Goal: Task Accomplishment & Management: Use online tool/utility

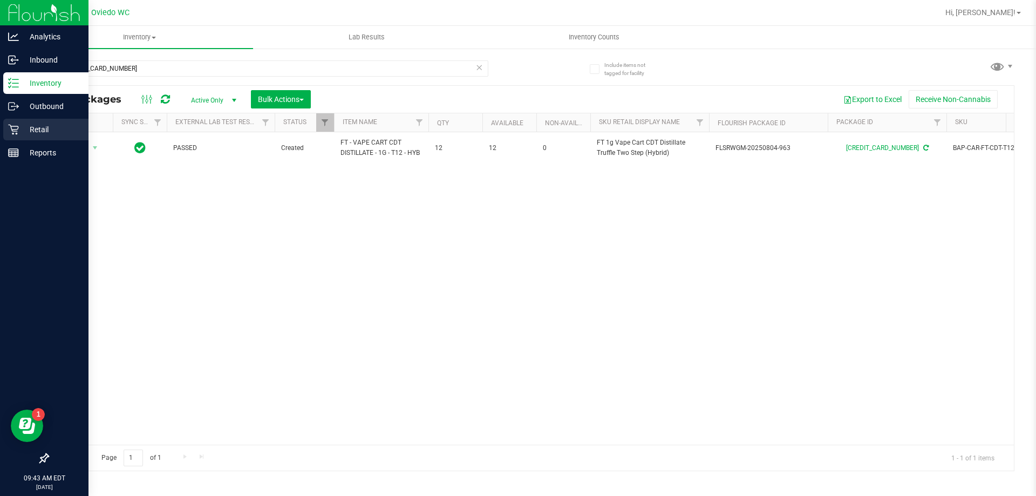
click at [15, 132] on icon at bounding box center [13, 129] width 11 height 11
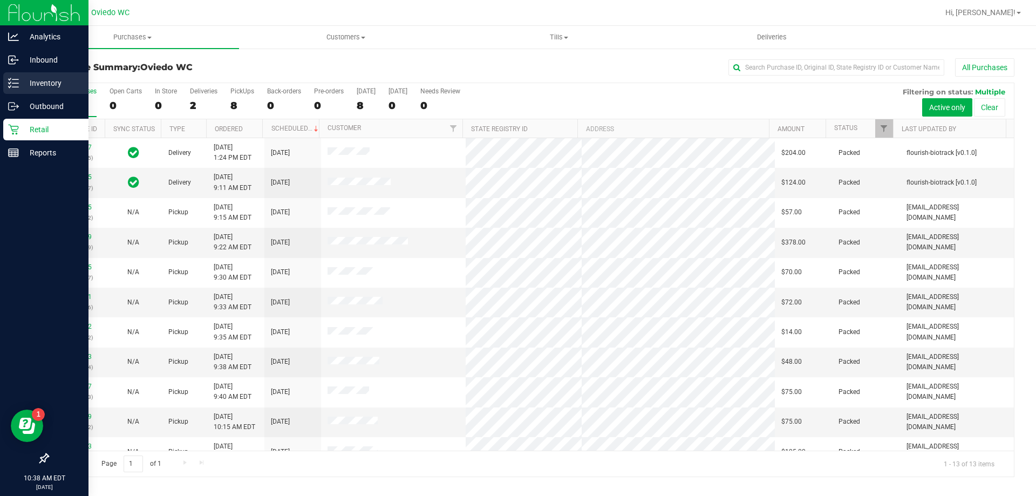
click at [10, 86] on icon at bounding box center [13, 83] width 11 height 11
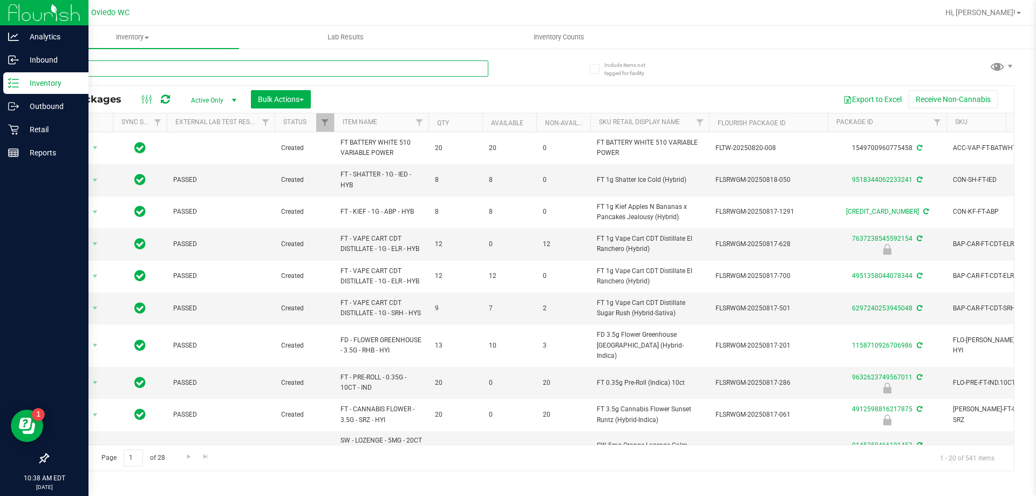
click at [225, 65] on input "text" at bounding box center [267, 68] width 441 height 16
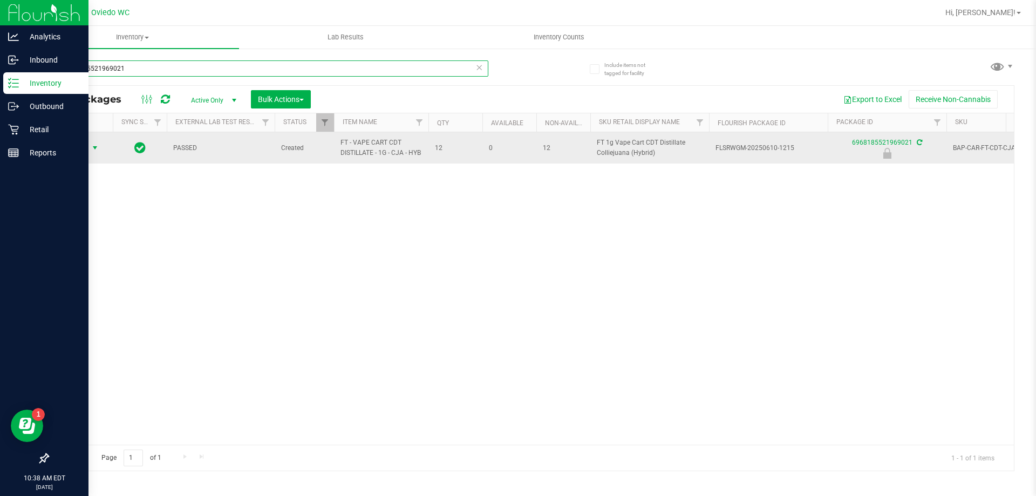
type input "6968185521969021"
click at [93, 148] on span "select" at bounding box center [95, 148] width 9 height 9
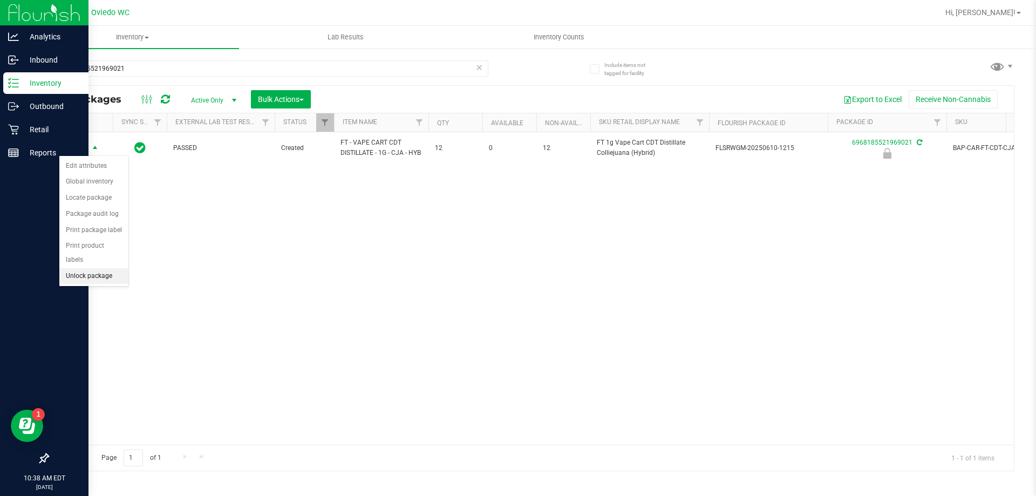
click at [83, 268] on li "Unlock package" at bounding box center [93, 276] width 69 height 16
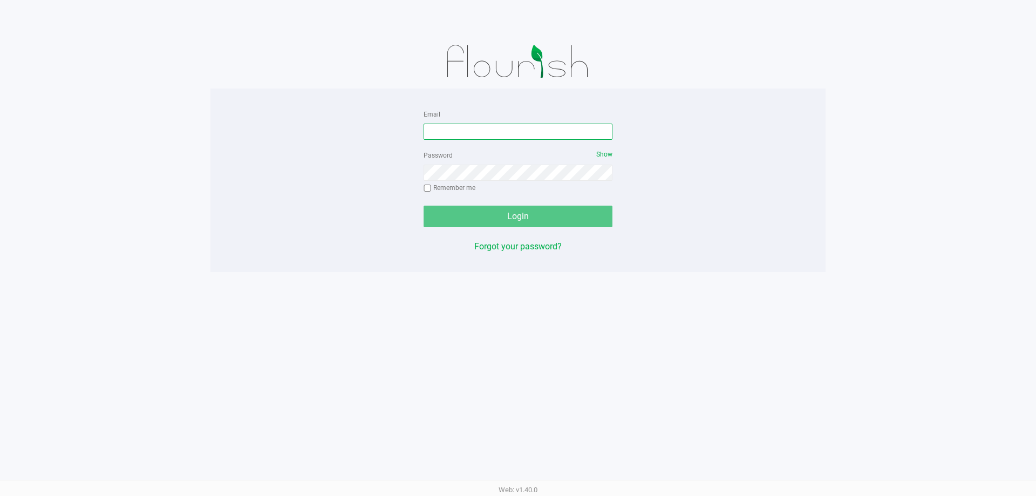
click at [559, 139] on input "Email" at bounding box center [518, 132] width 189 height 16
type input "[EMAIL_ADDRESS][DOMAIN_NAME]"
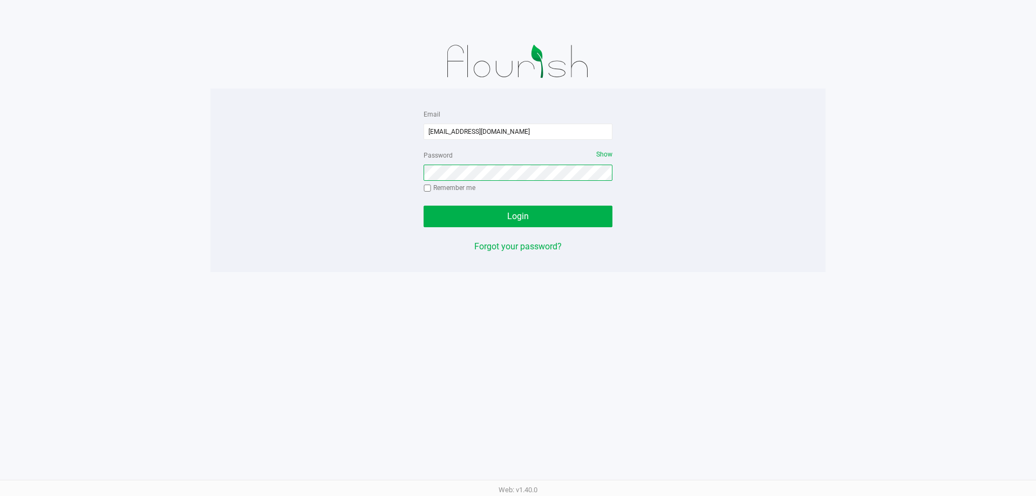
click at [424, 206] on button "Login" at bounding box center [518, 217] width 189 height 22
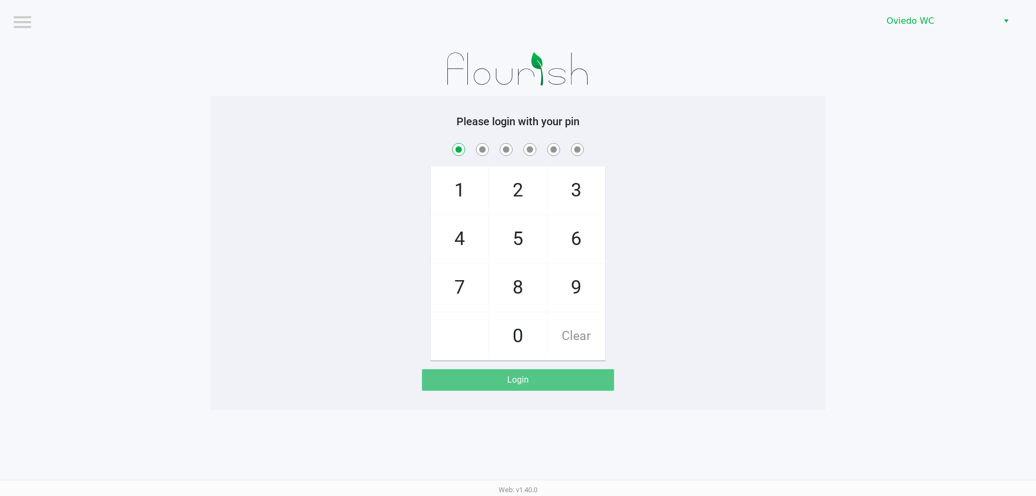
checkbox input "true"
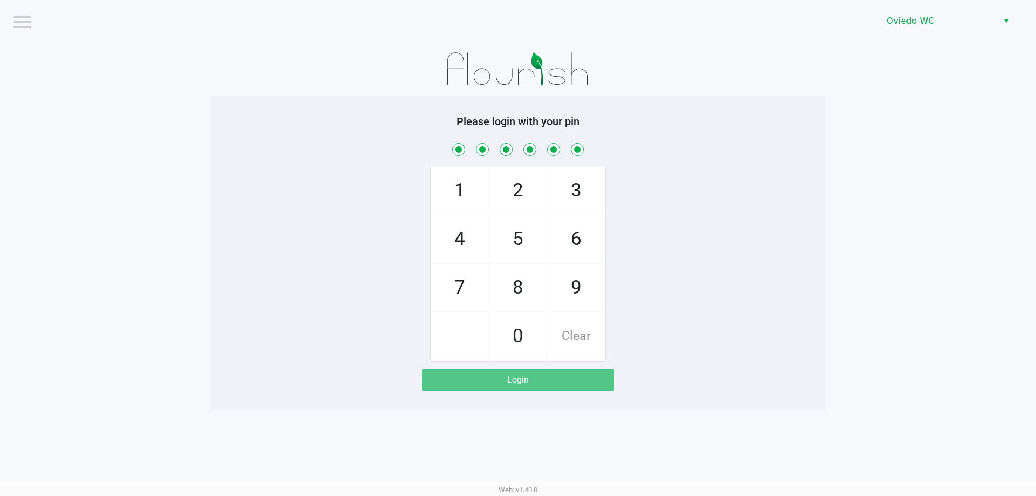
checkbox input "true"
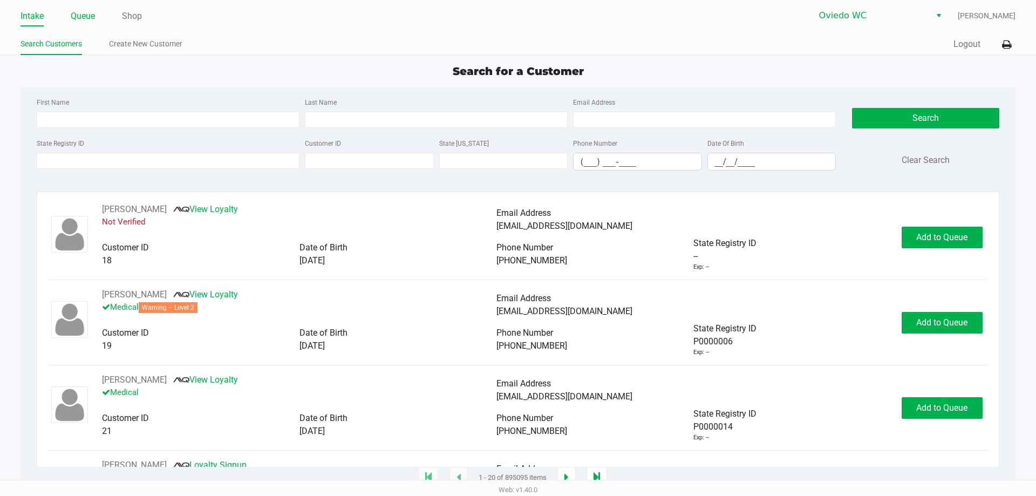
click at [86, 14] on link "Queue" at bounding box center [83, 16] width 24 height 15
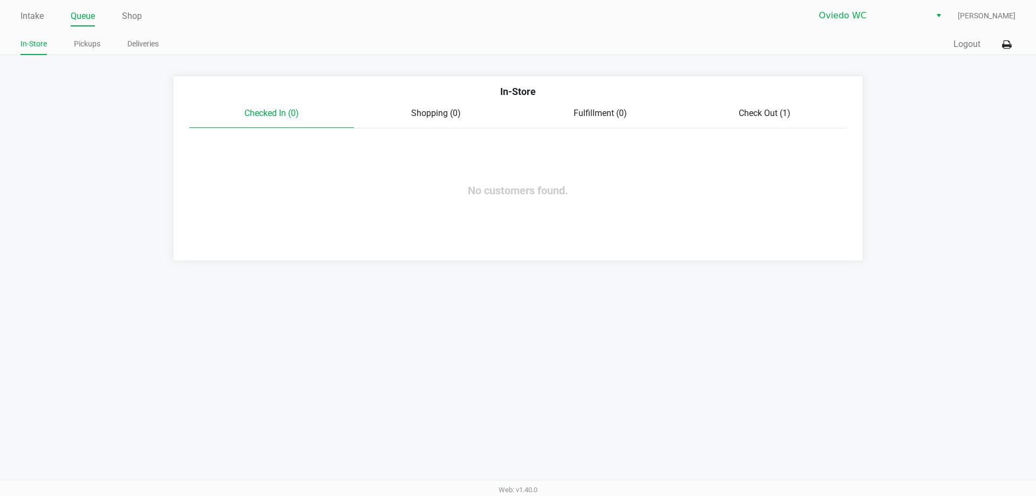
click at [751, 121] on div "Checked In (0) Shopping (0) Fulfillment (0) Check Out (1)" at bounding box center [517, 118] width 657 height 22
click at [766, 112] on span "Check Out (1)" at bounding box center [765, 113] width 52 height 10
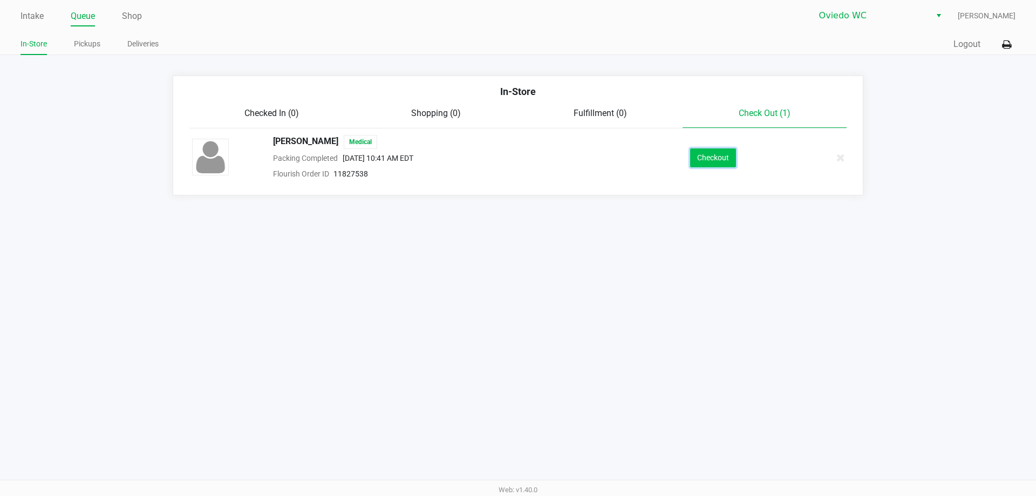
click at [728, 160] on button "Checkout" at bounding box center [713, 157] width 46 height 19
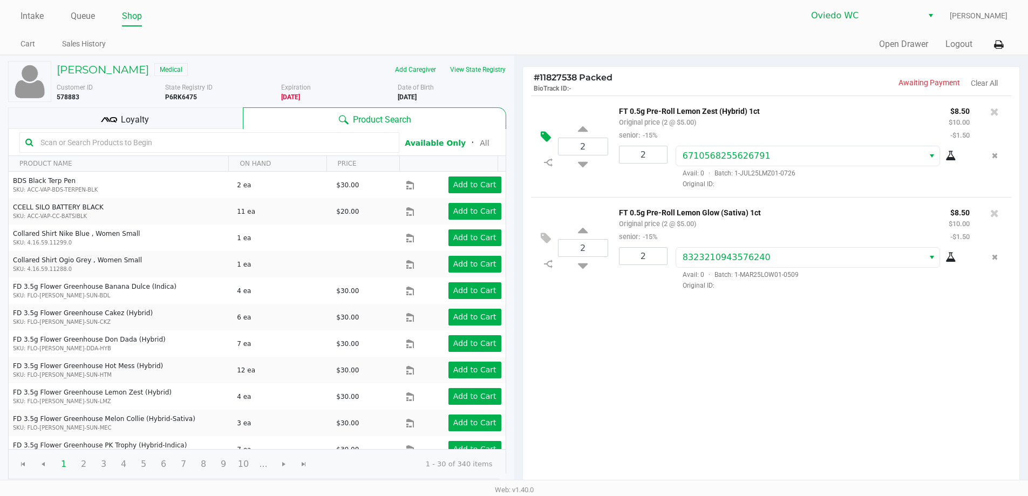
click at [548, 135] on icon at bounding box center [546, 137] width 10 height 12
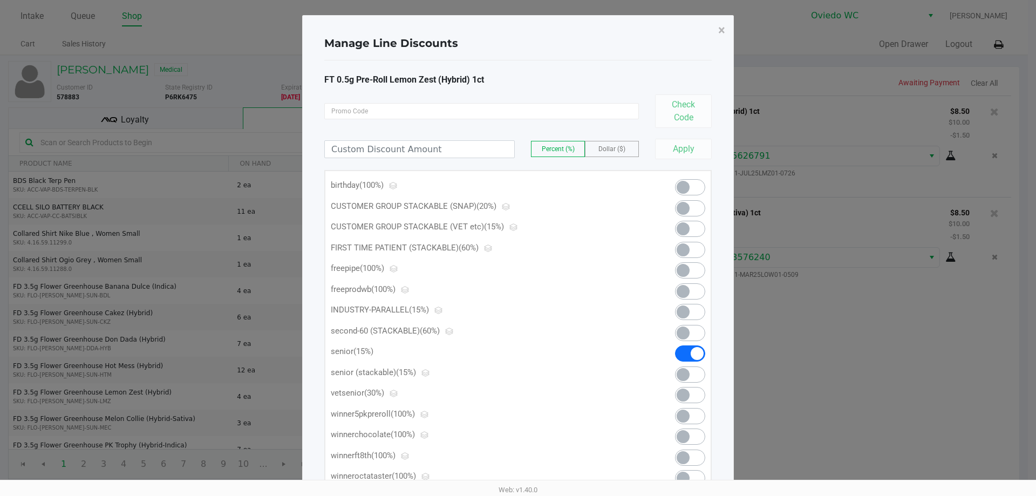
scroll to position [54, 0]
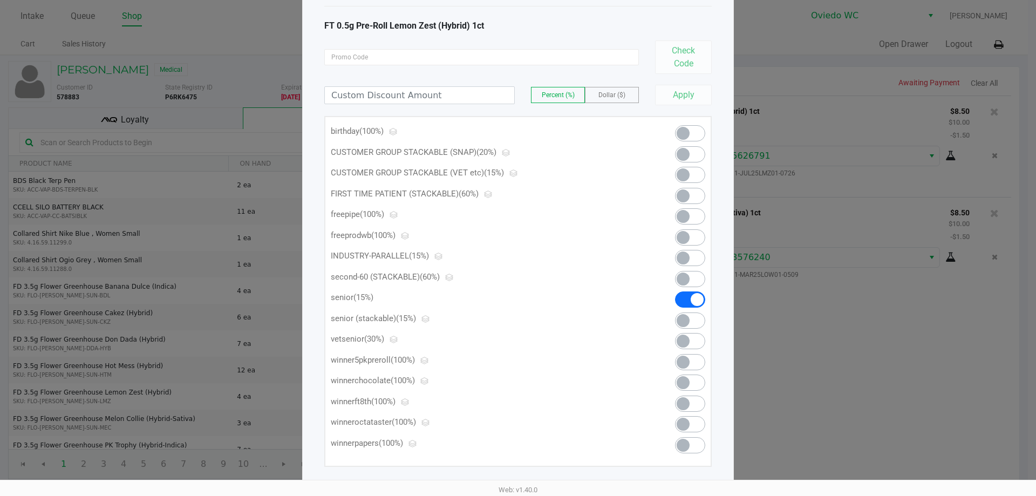
click at [694, 322] on span at bounding box center [690, 320] width 30 height 16
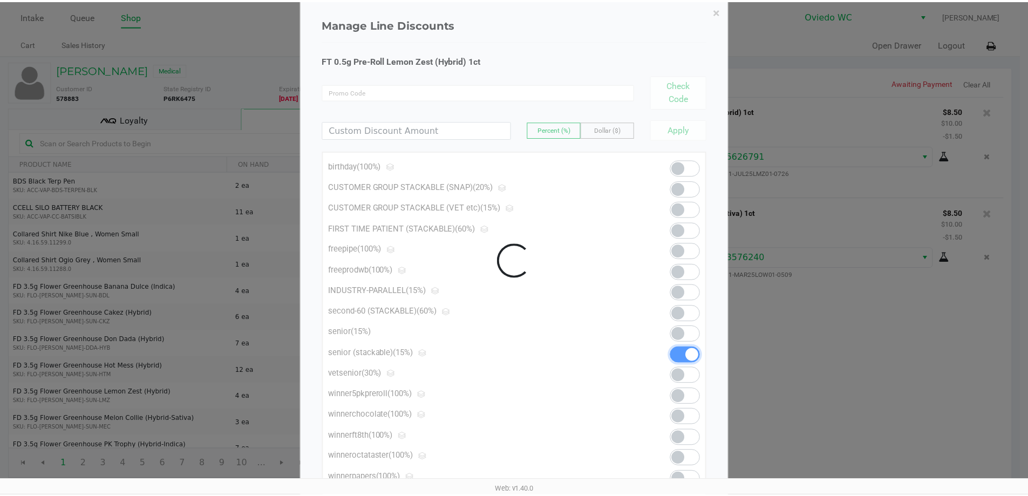
scroll to position [0, 0]
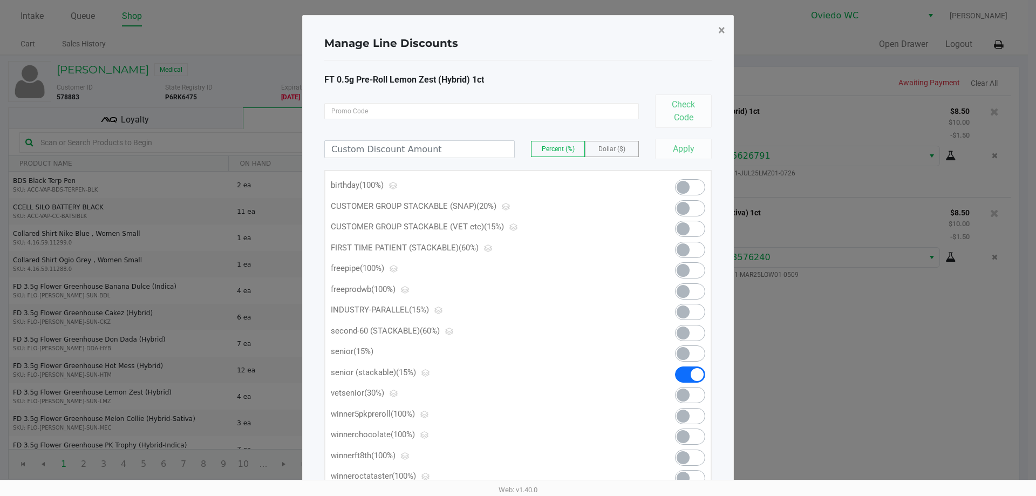
click at [721, 30] on span "×" at bounding box center [721, 30] width 7 height 15
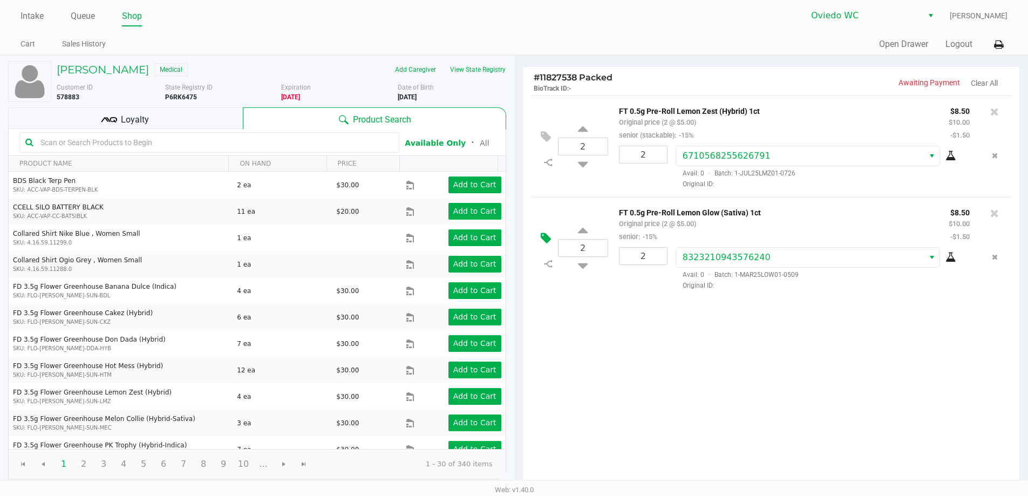
click at [547, 229] on button at bounding box center [548, 239] width 19 height 26
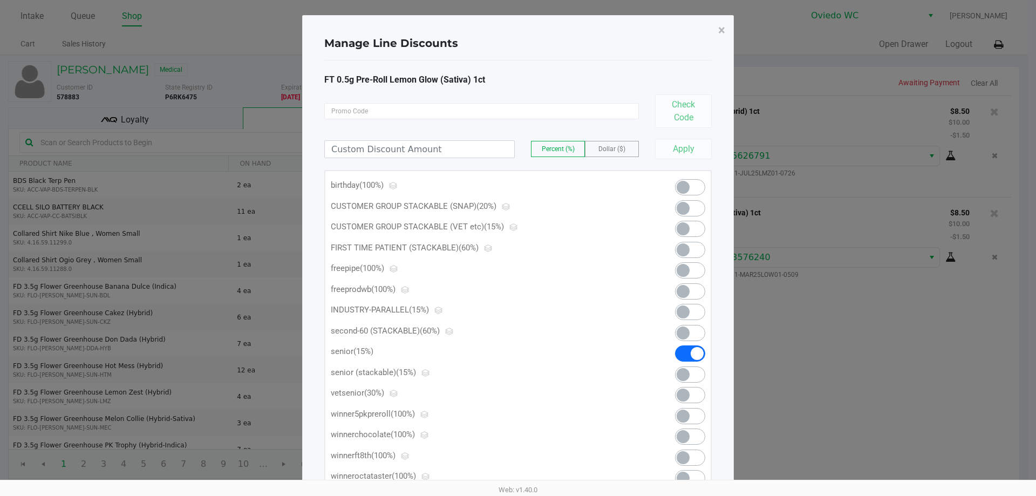
click at [695, 373] on span at bounding box center [690, 374] width 30 height 16
click at [722, 31] on span "×" at bounding box center [721, 30] width 7 height 15
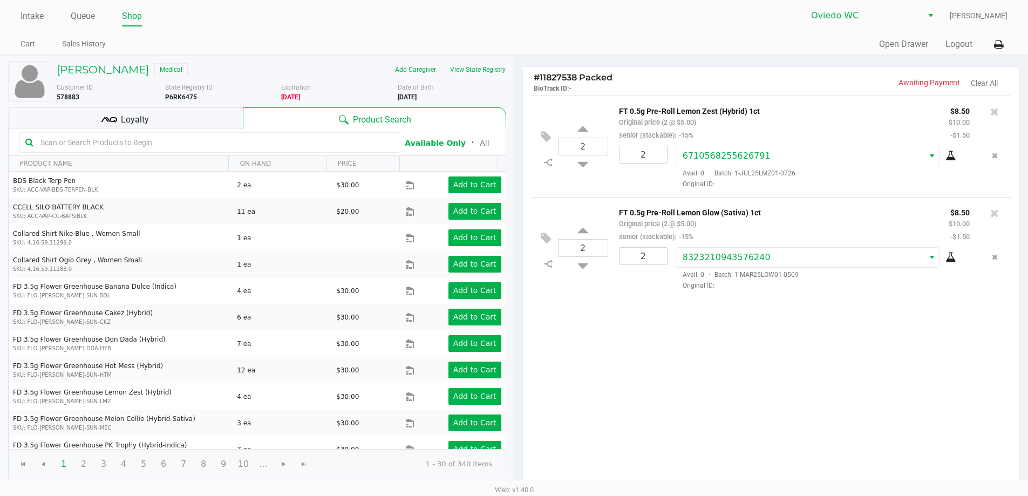
click at [104, 108] on div "Loyalty" at bounding box center [125, 118] width 235 height 22
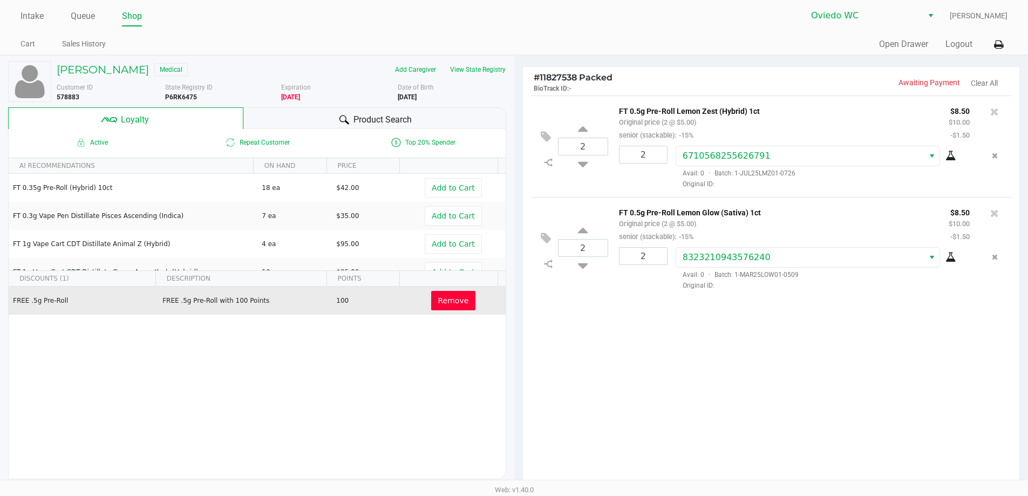
click at [438, 300] on span "Remove" at bounding box center [453, 300] width 31 height 9
click at [438, 300] on span "Redeem" at bounding box center [453, 300] width 31 height 9
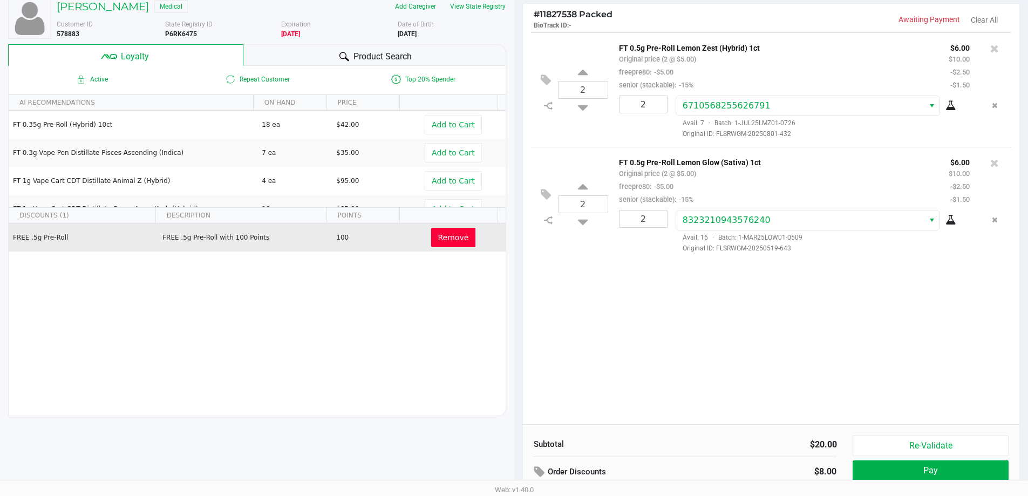
scroll to position [134, 0]
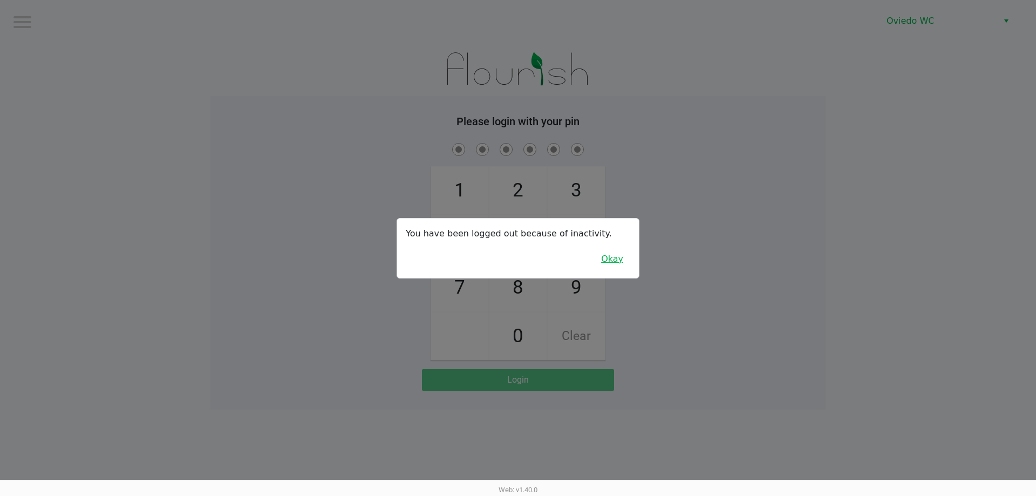
click at [622, 256] on button "Okay" at bounding box center [612, 259] width 36 height 21
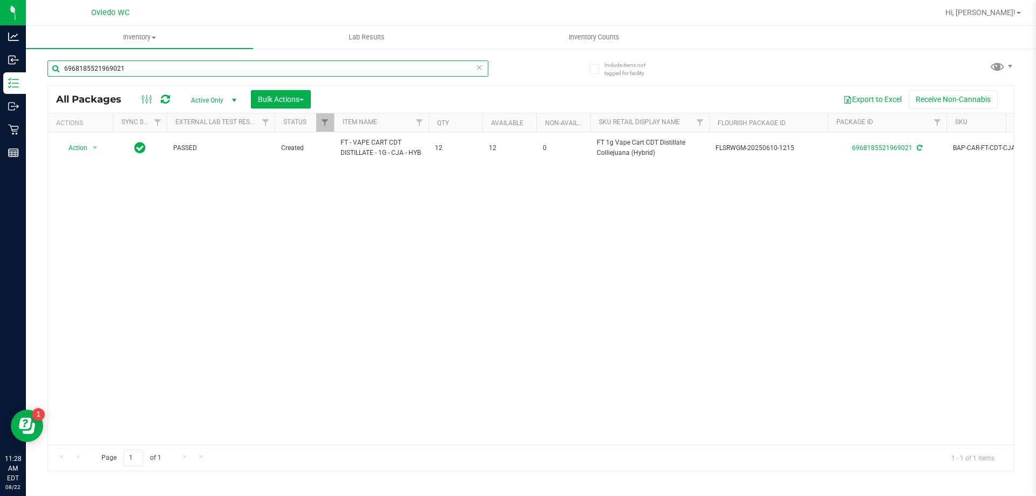
click at [143, 65] on input "6968185521969021" at bounding box center [267, 68] width 441 height 16
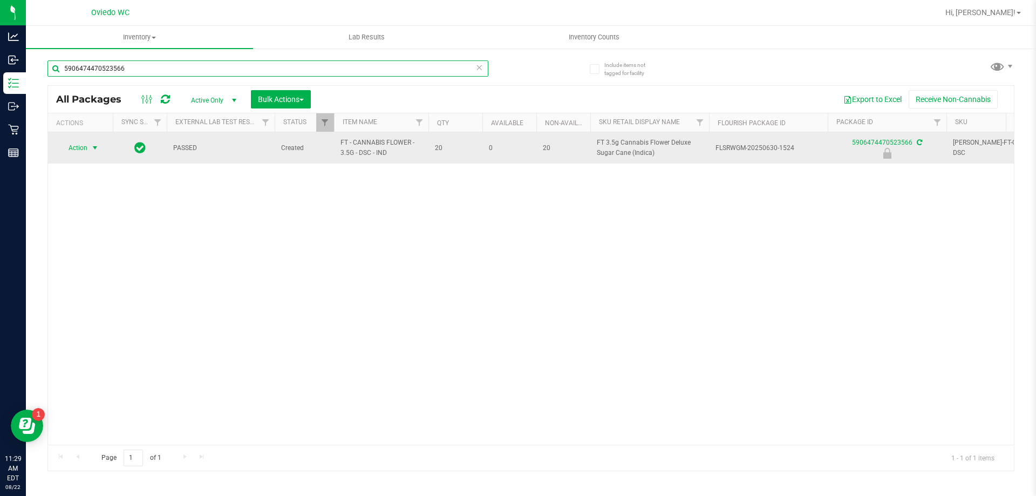
type input "5906474470523566"
click at [91, 148] on span "select" at bounding box center [95, 148] width 9 height 9
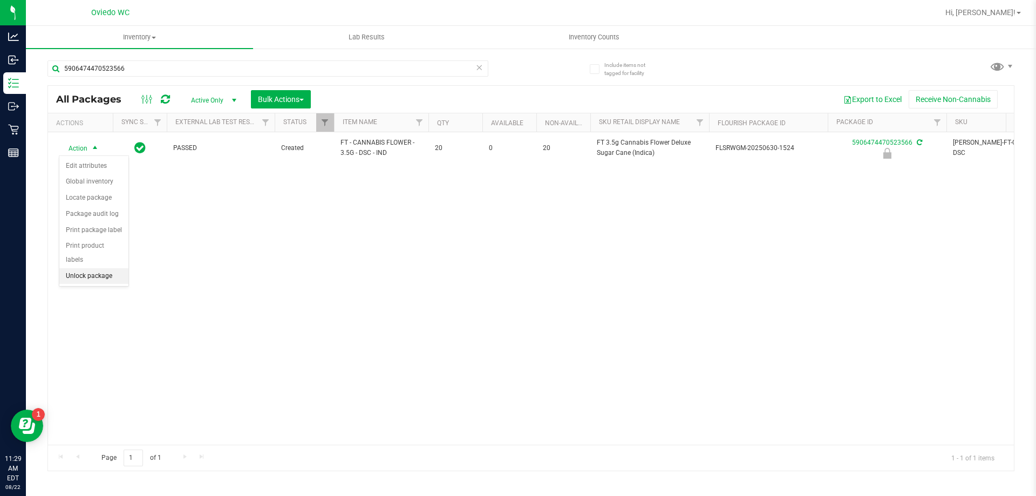
click at [95, 268] on li "Unlock package" at bounding box center [93, 276] width 69 height 16
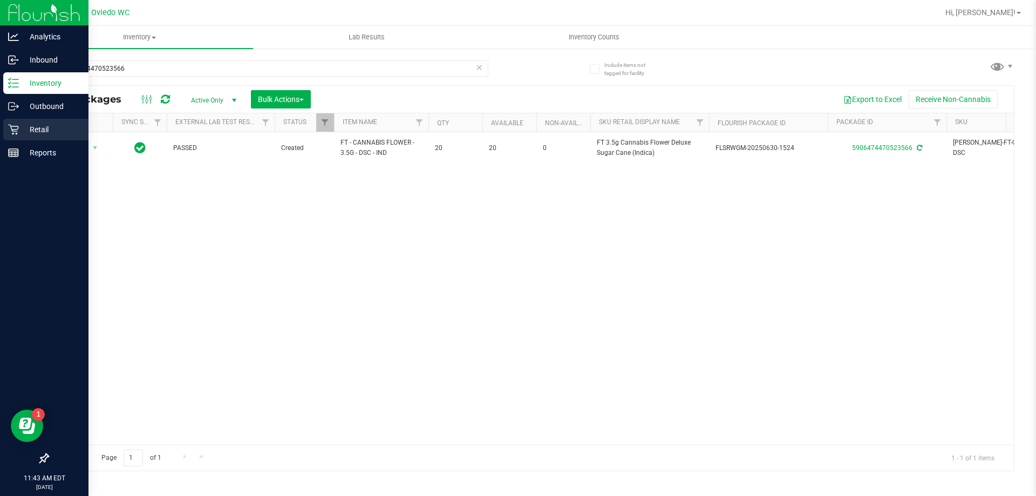
click at [16, 131] on icon at bounding box center [13, 129] width 11 height 11
